Goal: Information Seeking & Learning: Learn about a topic

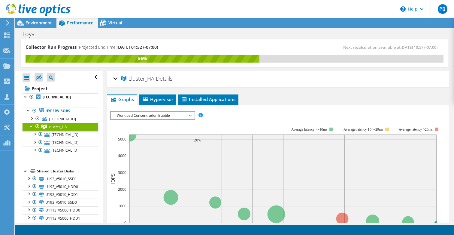
scroll to position [7, 0]
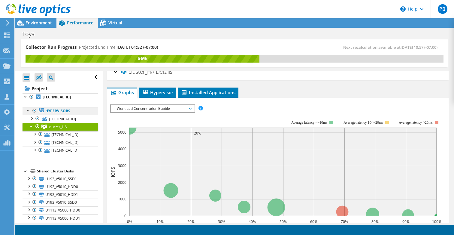
click at [65, 113] on link "Hypervisors" at bounding box center [60, 111] width 75 height 8
click at [57, 121] on span "[TECHNICAL_ID]" at bounding box center [62, 118] width 27 height 5
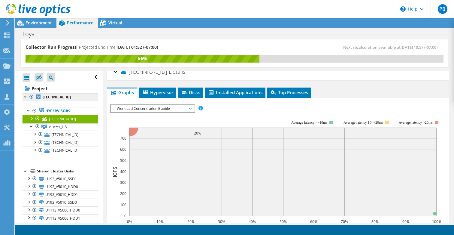
click at [49, 97] on b "[TECHNICAL_ID]" at bounding box center [57, 96] width 28 height 5
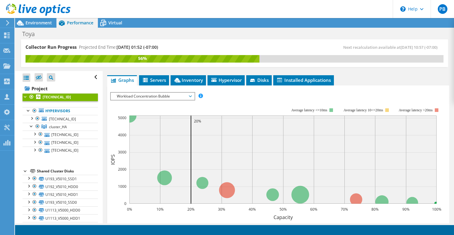
scroll to position [20, 0]
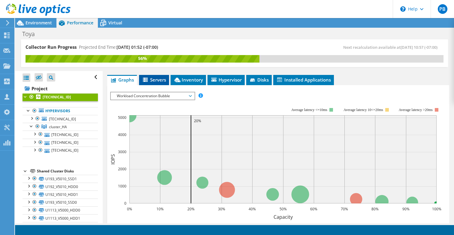
click at [156, 81] on span "Servers" at bounding box center [154, 80] width 24 height 6
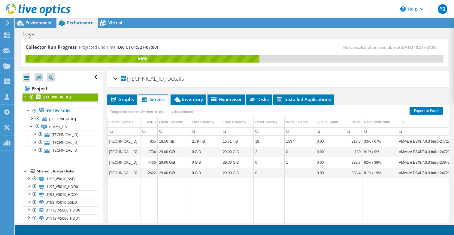
scroll to position [0, 0]
click at [195, 100] on span "Inventory" at bounding box center [188, 99] width 29 height 6
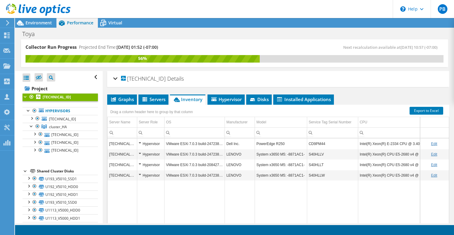
click at [140, 141] on div "Hypervisor" at bounding box center [151, 143] width 24 height 7
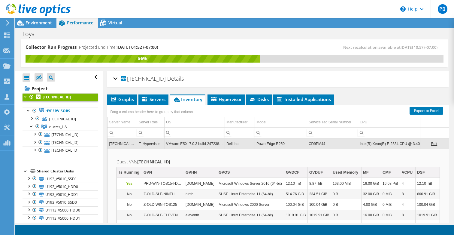
click at [140, 141] on div "Hypervisor" at bounding box center [151, 143] width 24 height 7
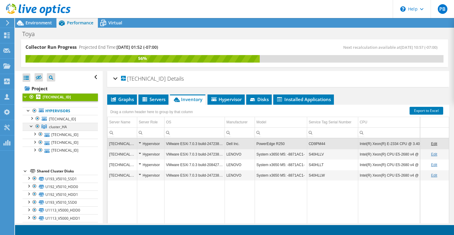
click at [32, 127] on div at bounding box center [32, 126] width 6 height 6
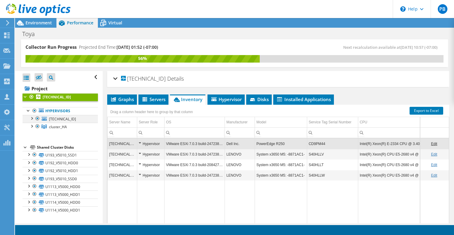
click at [31, 117] on div at bounding box center [32, 118] width 6 height 6
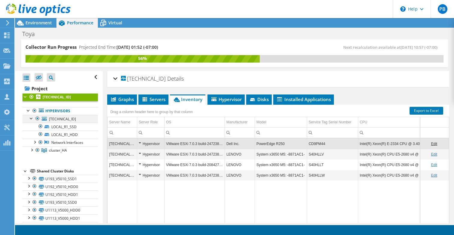
click at [31, 117] on div at bounding box center [32, 118] width 6 height 6
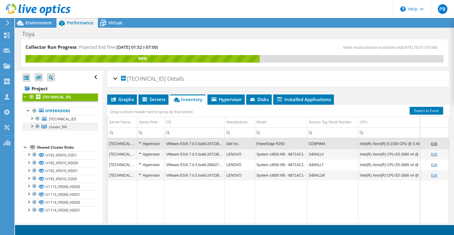
click at [29, 128] on div at bounding box center [32, 126] width 6 height 6
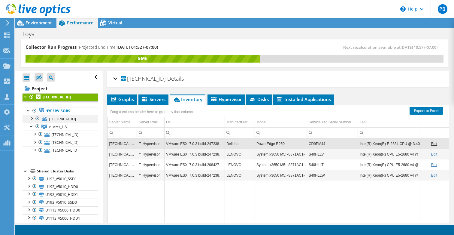
click at [33, 118] on div at bounding box center [32, 118] width 6 height 6
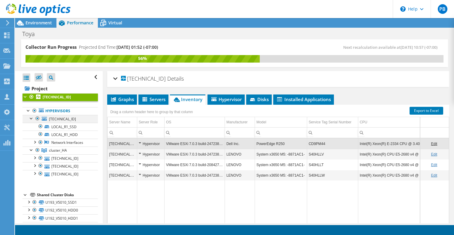
click at [33, 118] on div at bounding box center [32, 118] width 6 height 6
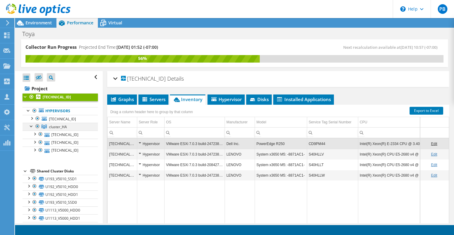
click at [32, 126] on div at bounding box center [32, 126] width 6 height 6
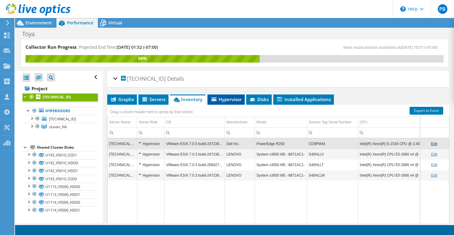
click at [226, 100] on span "Hypervisor" at bounding box center [226, 99] width 31 height 6
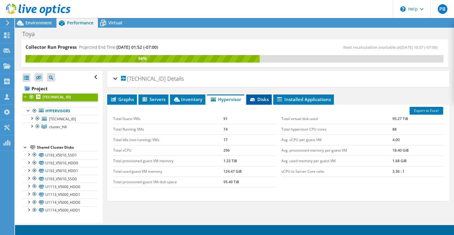
click at [260, 100] on span "Disks" at bounding box center [259, 99] width 20 height 6
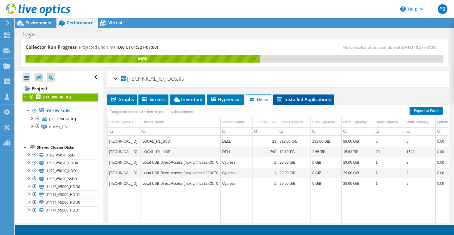
click at [297, 98] on span "Installed Applications" at bounding box center [303, 99] width 55 height 6
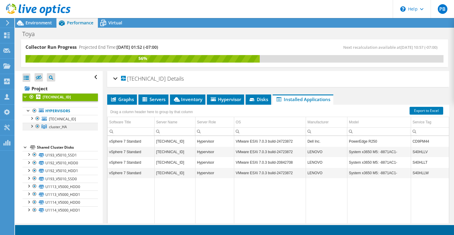
click at [32, 125] on div at bounding box center [32, 126] width 6 height 6
